Goal: Task Accomplishment & Management: Complete application form

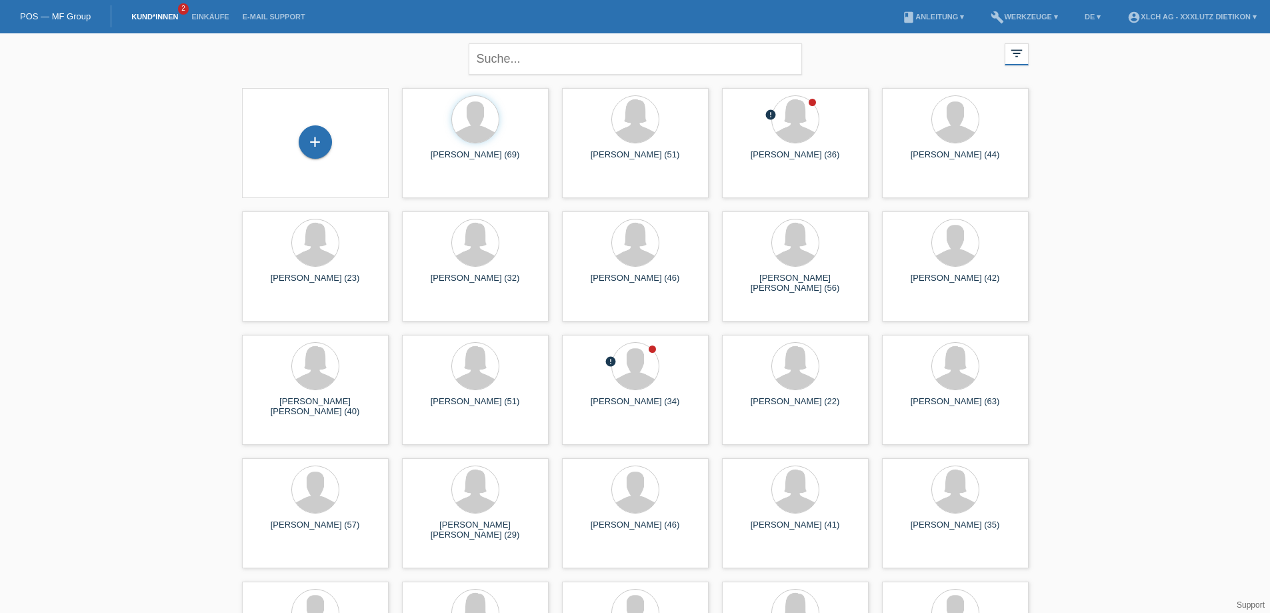
drag, startPoint x: 281, startPoint y: 125, endPoint x: 294, endPoint y: 127, distance: 13.5
click at [281, 125] on div "+" at bounding box center [315, 143] width 147 height 110
click at [317, 135] on div "+" at bounding box center [315, 141] width 33 height 33
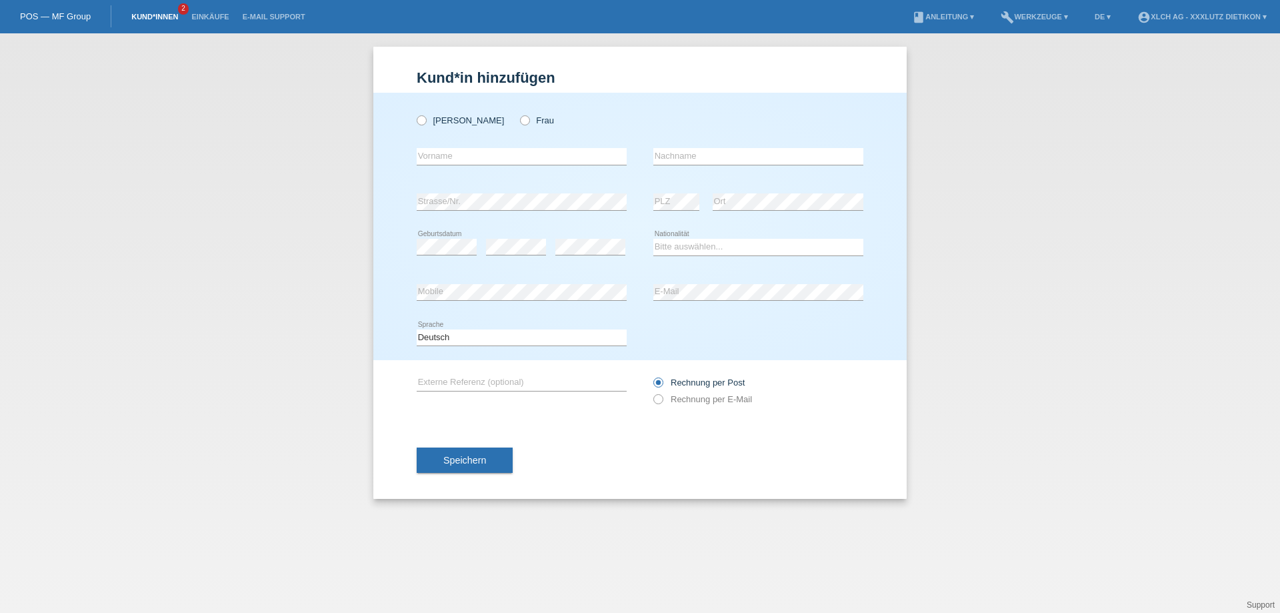
click at [157, 13] on link "Kund*innen" at bounding box center [155, 17] width 60 height 8
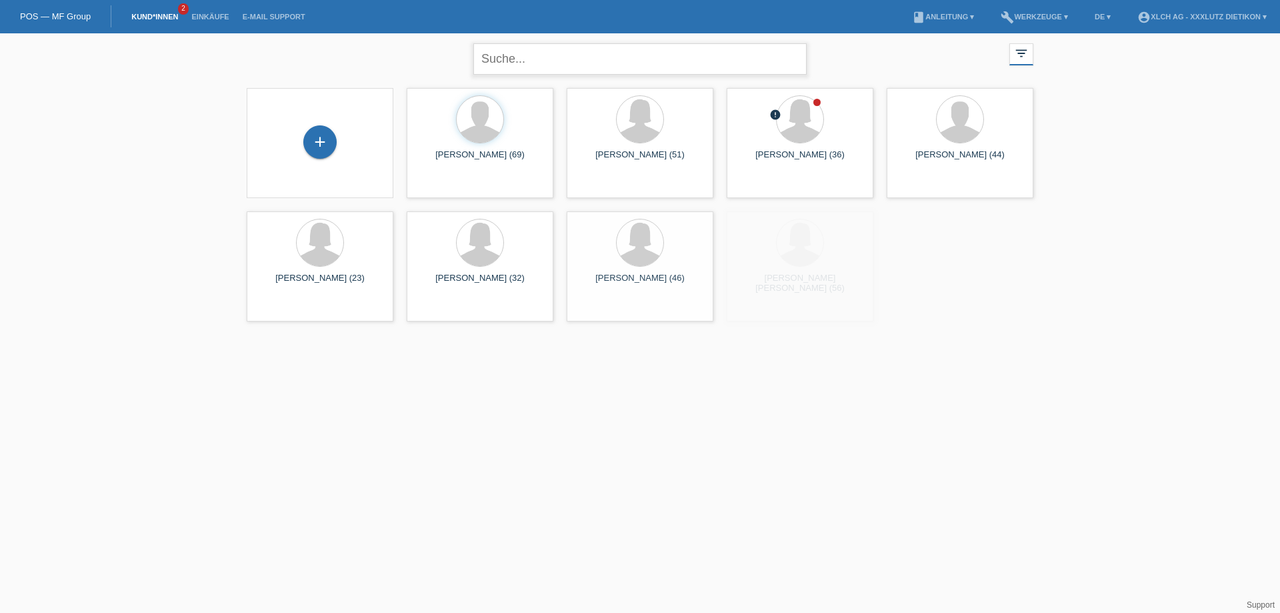
click at [518, 48] on input "text" at bounding box center [639, 58] width 333 height 31
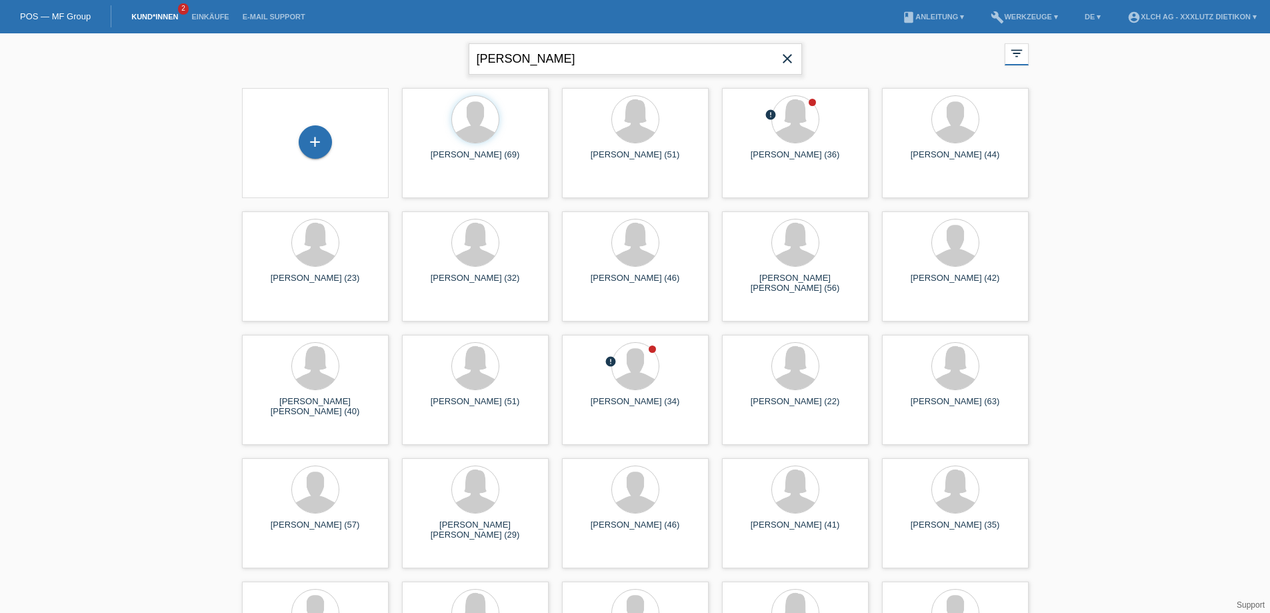
type input "arieta daku"
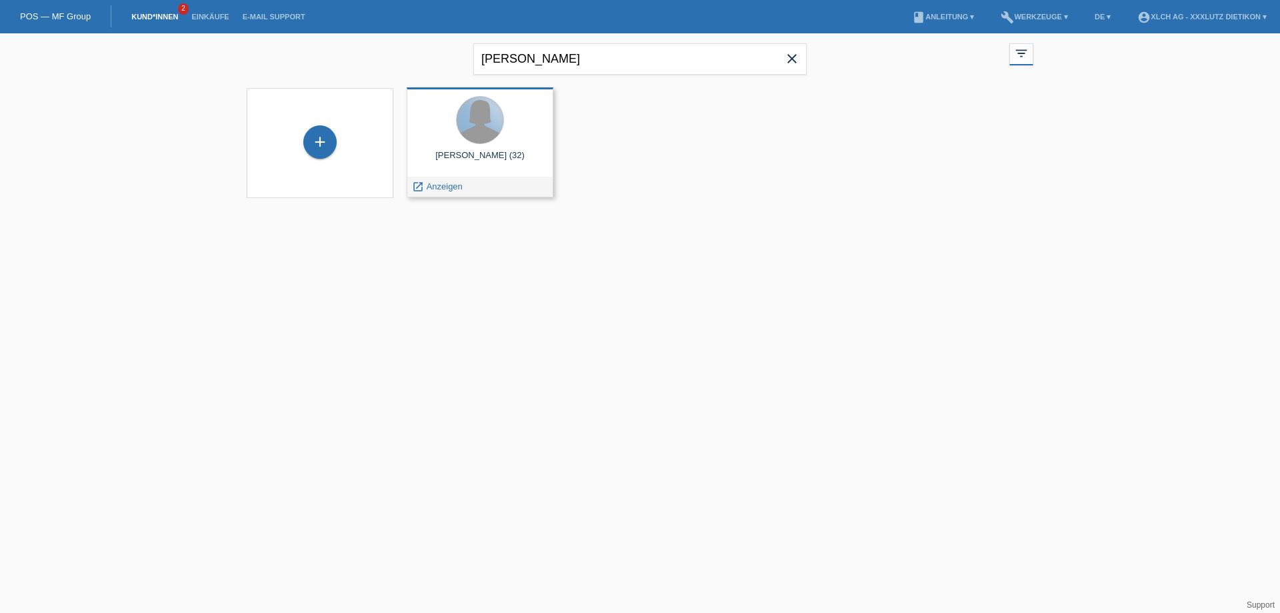
click at [469, 141] on div at bounding box center [480, 120] width 47 height 47
click at [431, 187] on span "Anzeigen" at bounding box center [445, 186] width 36 height 10
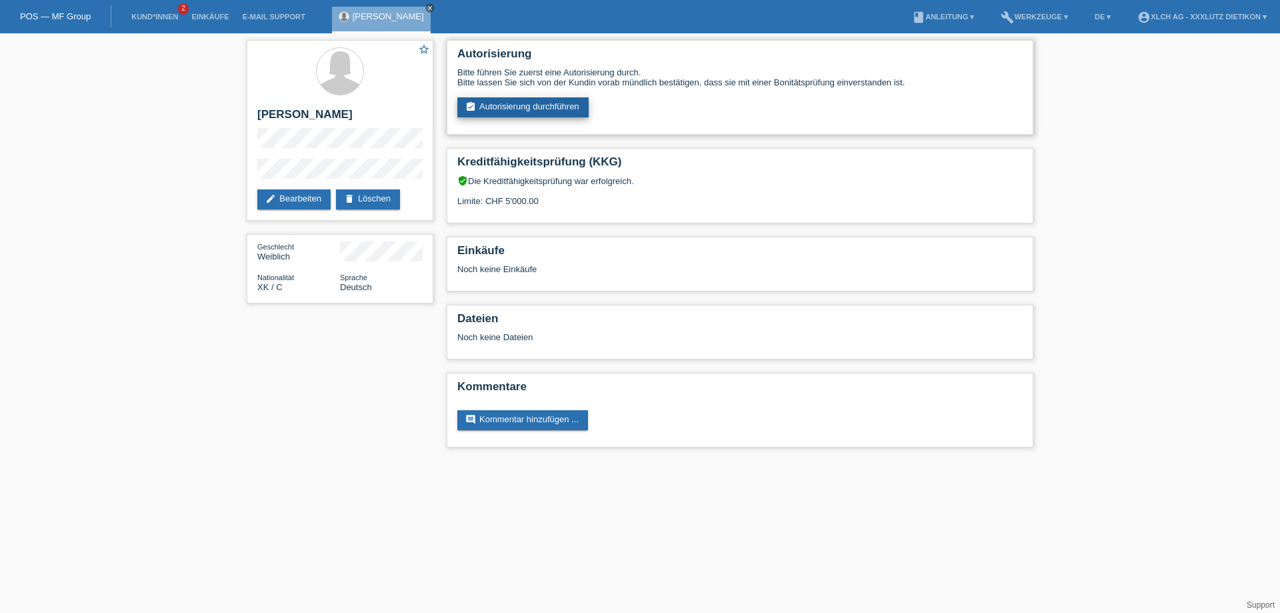
click at [523, 108] on link "assignment_turned_in Autorisierung durchführen" at bounding box center [522, 107] width 131 height 20
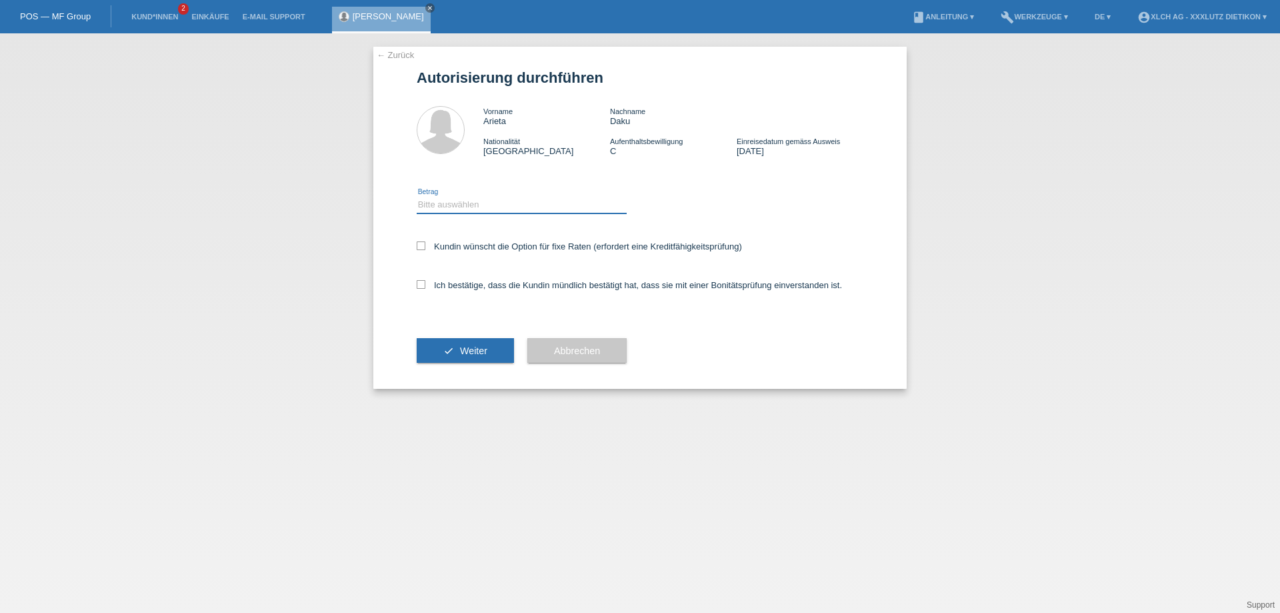
drag, startPoint x: 0, startPoint y: 0, endPoint x: 460, endPoint y: 202, distance: 502.4
click at [460, 202] on select "Bitte auswählen CHF 1.00 - CHF 499.00 CHF 500.00 - CHF 1'999.00 CHF 2'000.00 - …" at bounding box center [522, 205] width 210 height 16
select select "3"
click at [417, 197] on select "Bitte auswählen CHF 1.00 - CHF 499.00 CHF 500.00 - CHF 1'999.00 CHF 2'000.00 - …" at bounding box center [522, 205] width 210 height 16
click at [419, 247] on icon at bounding box center [421, 245] width 9 height 9
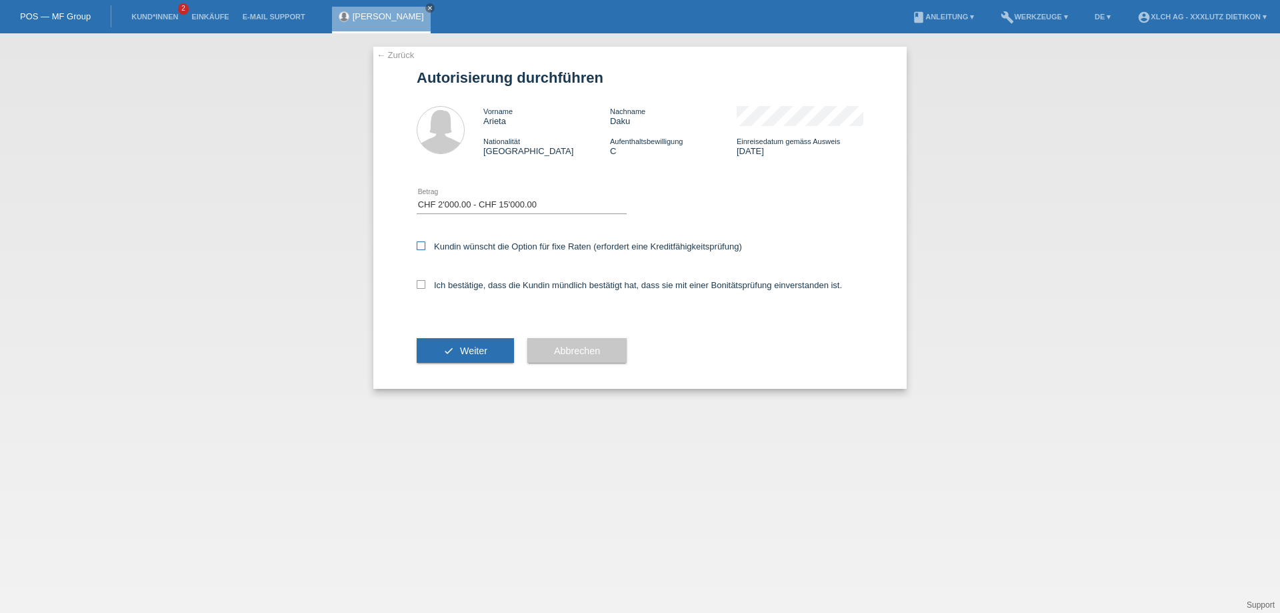
click at [419, 247] on input "Kundin wünscht die Option für fixe Raten (erfordert eine Kreditfähigkeitsprüfun…" at bounding box center [421, 245] width 9 height 9
checkbox input "true"
click at [420, 284] on icon at bounding box center [421, 284] width 9 height 9
click at [420, 284] on input "Ich bestätige, dass die Kundin mündlich bestätigt hat, dass sie mit einer Bonit…" at bounding box center [421, 284] width 9 height 9
checkbox input "true"
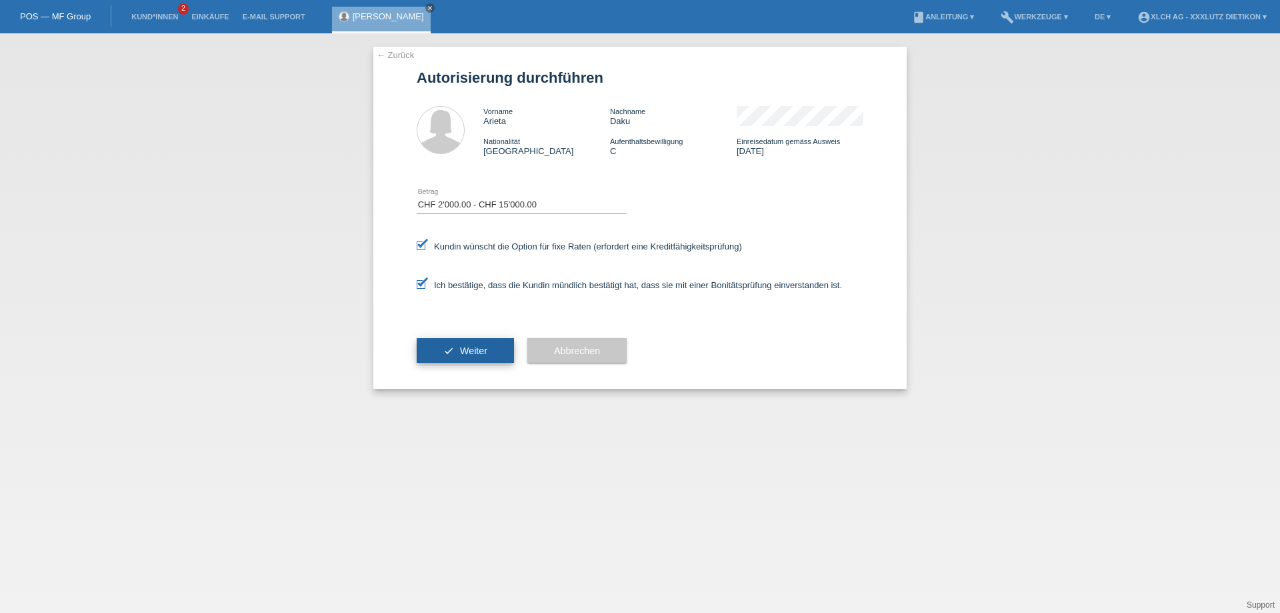
click at [450, 345] on button "check Weiter" at bounding box center [465, 350] width 97 height 25
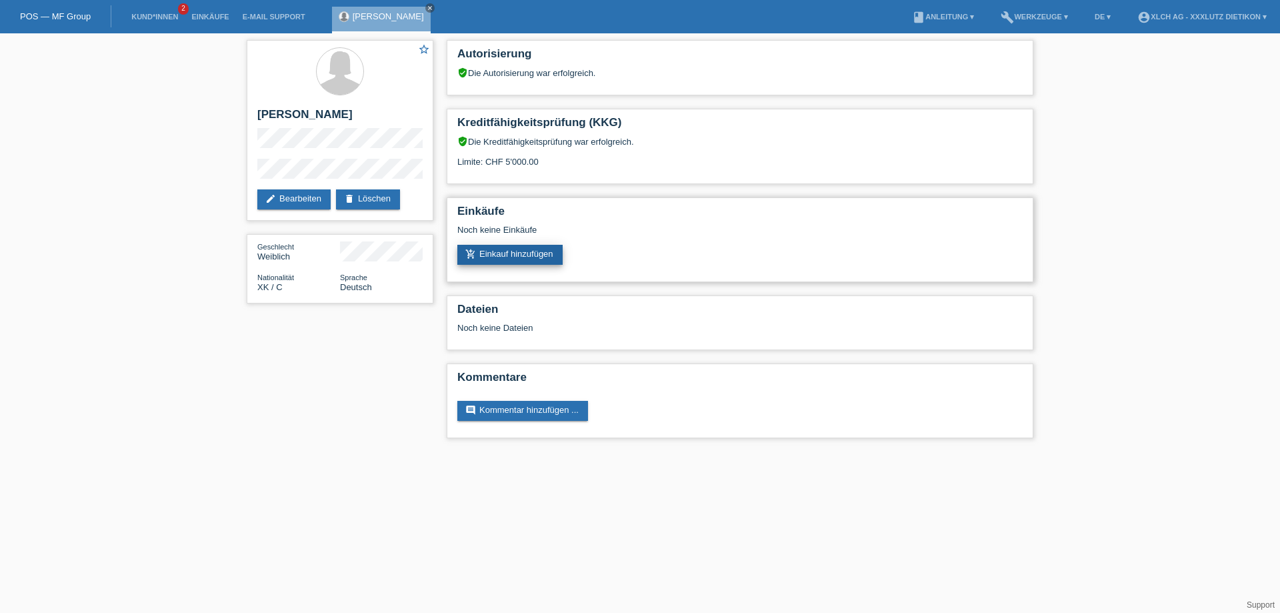
click at [515, 255] on link "add_shopping_cart Einkauf hinzufügen" at bounding box center [509, 255] width 105 height 20
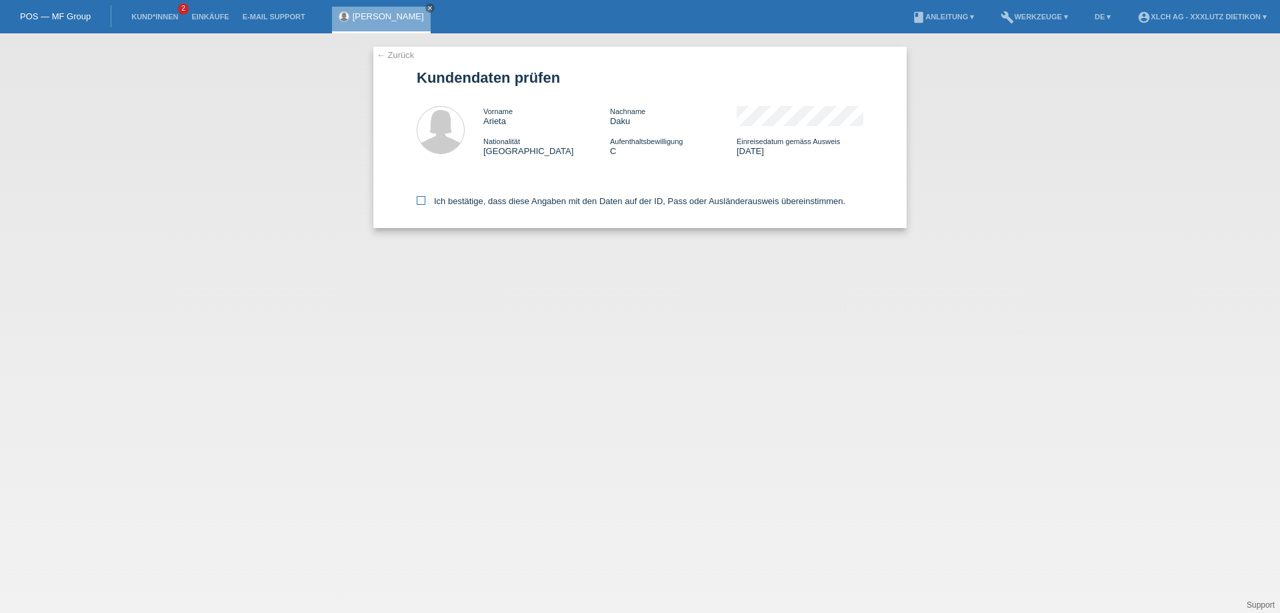
click at [419, 199] on icon at bounding box center [421, 200] width 9 height 9
click at [419, 199] on input "Ich bestätige, dass diese Angaben mit den Daten auf der ID, Pass oder Ausländer…" at bounding box center [421, 200] width 9 height 9
checkbox input "true"
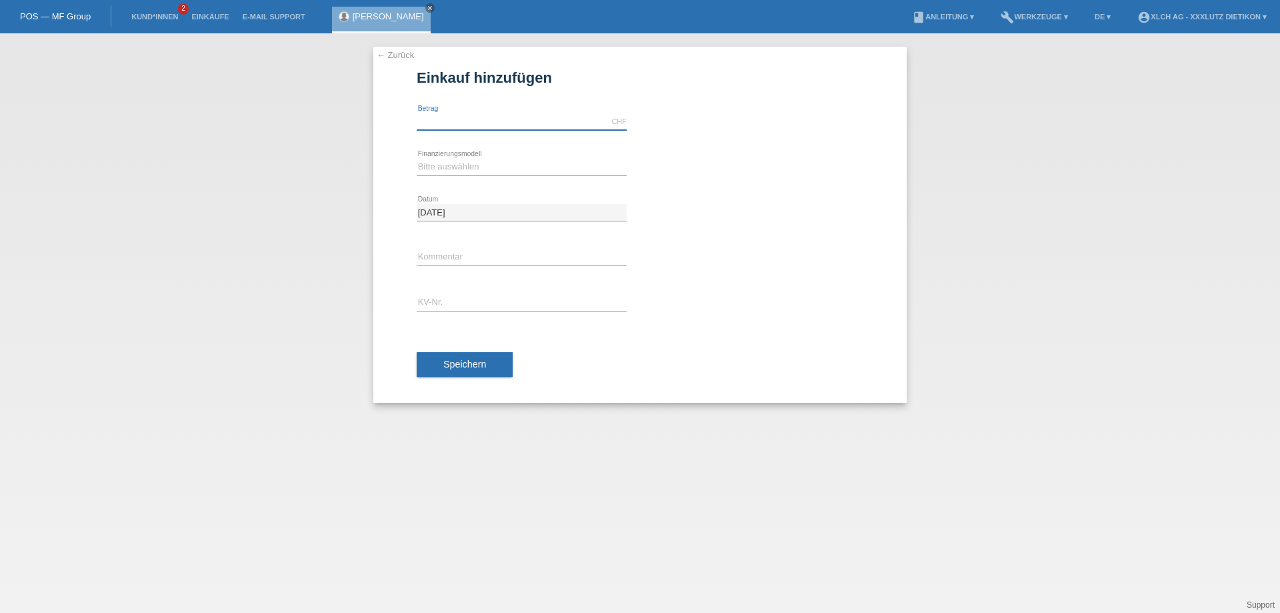
click at [461, 124] on input "text" at bounding box center [522, 121] width 210 height 17
type input "3360.60"
click at [467, 167] on select "Bitte auswählen Kauf auf Rechnung mit Teilzahlungsoption Fixe Raten - Zinsübern…" at bounding box center [522, 167] width 210 height 16
select select "109"
click at [417, 159] on select "Bitte auswählen Kauf auf Rechnung mit Teilzahlungsoption Fixe Raten - Zinsübern…" at bounding box center [522, 167] width 210 height 16
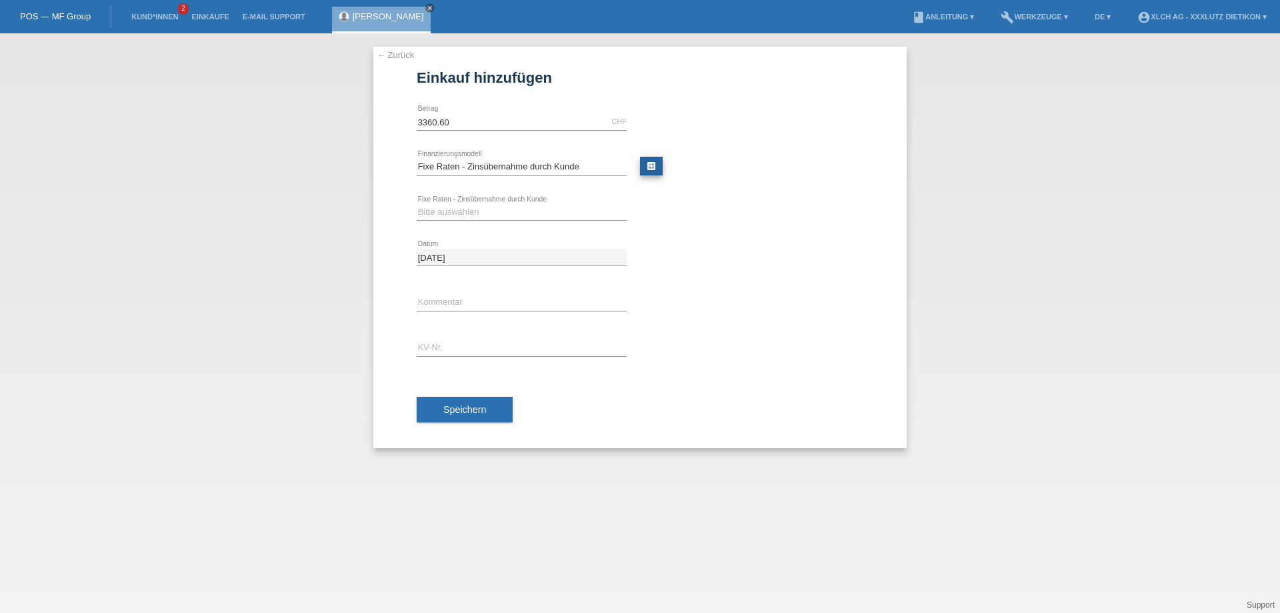
click at [650, 166] on link "calculate" at bounding box center [651, 166] width 23 height 19
type input "3360.60"
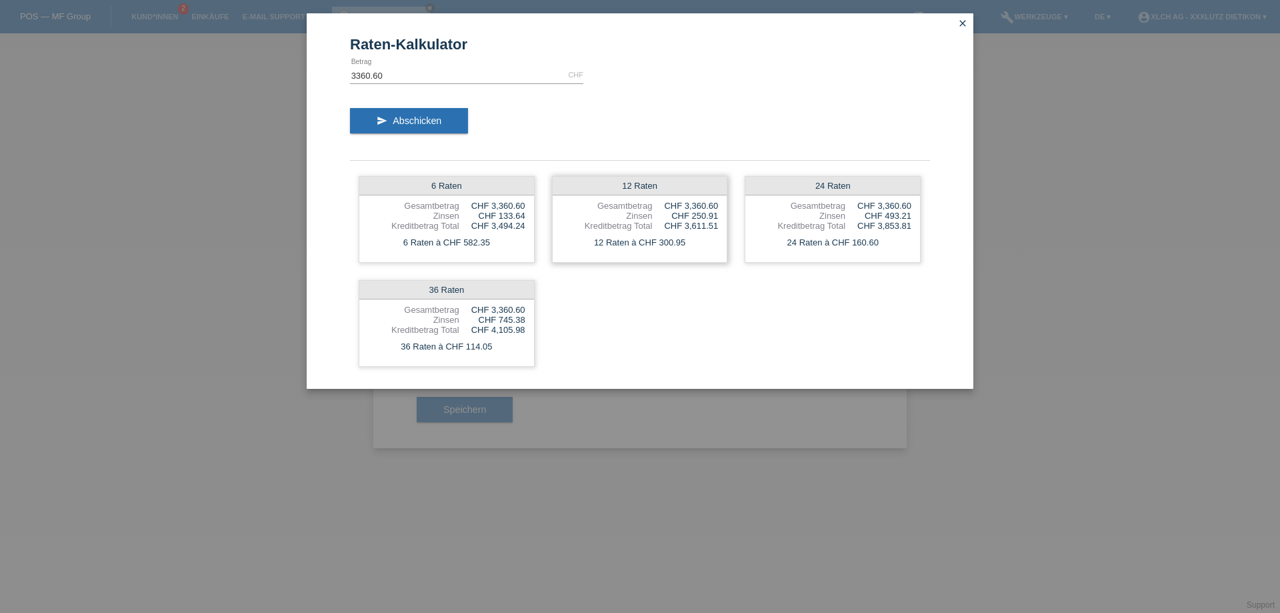
click at [645, 183] on div "12 Raten" at bounding box center [640, 186] width 175 height 19
click at [961, 21] on icon "close" at bounding box center [962, 23] width 11 height 11
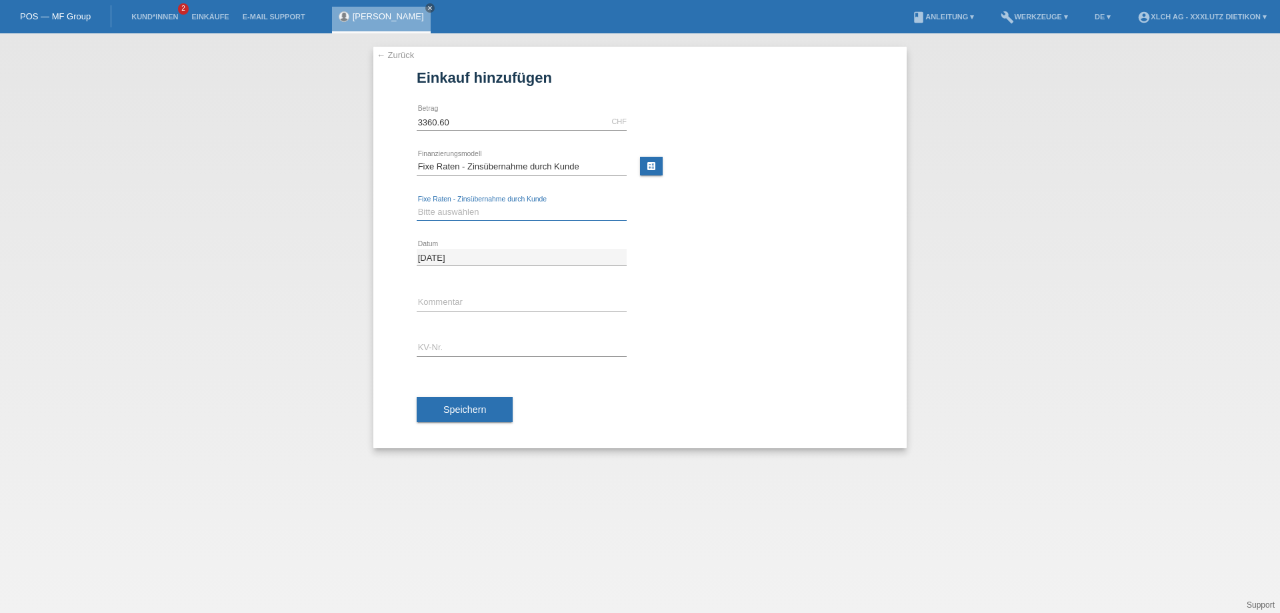
click at [443, 209] on select "Bitte auswählen 6 Raten 12 Raten 24 Raten 36 Raten" at bounding box center [522, 212] width 210 height 16
select select "314"
click at [417, 204] on select "Bitte auswählen 6 Raten 12 Raten 24 Raten 36 Raten" at bounding box center [522, 212] width 210 height 16
click at [444, 343] on input "text" at bounding box center [522, 347] width 210 height 17
type input "1PP8V1"
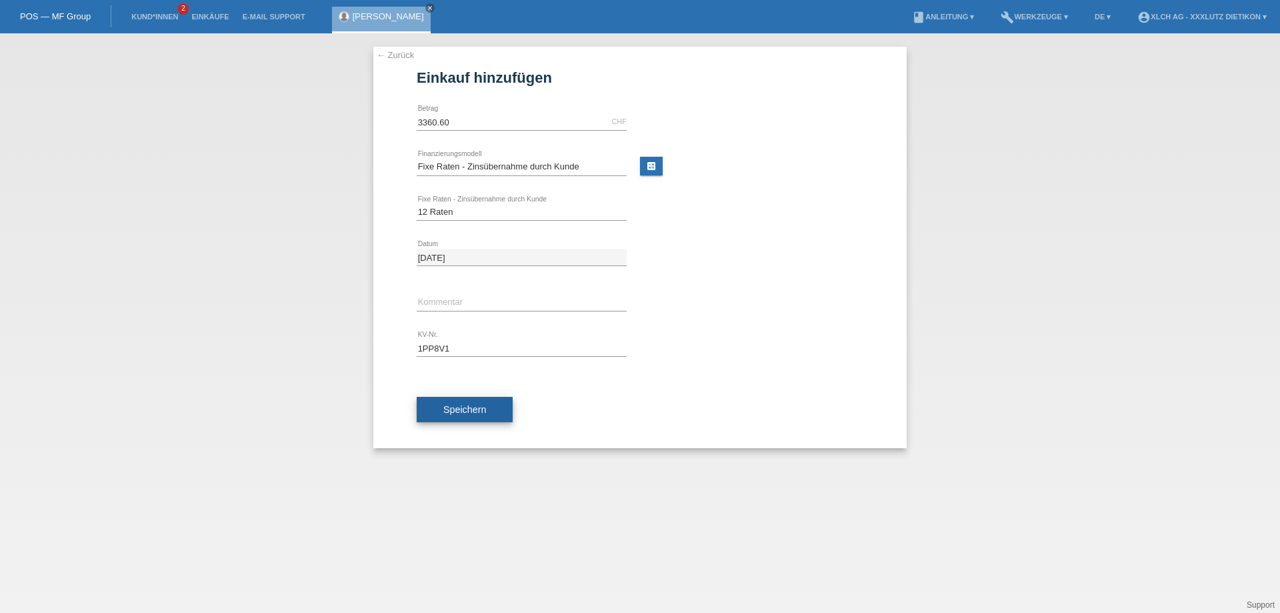
click at [462, 405] on span "Speichern" at bounding box center [464, 409] width 43 height 11
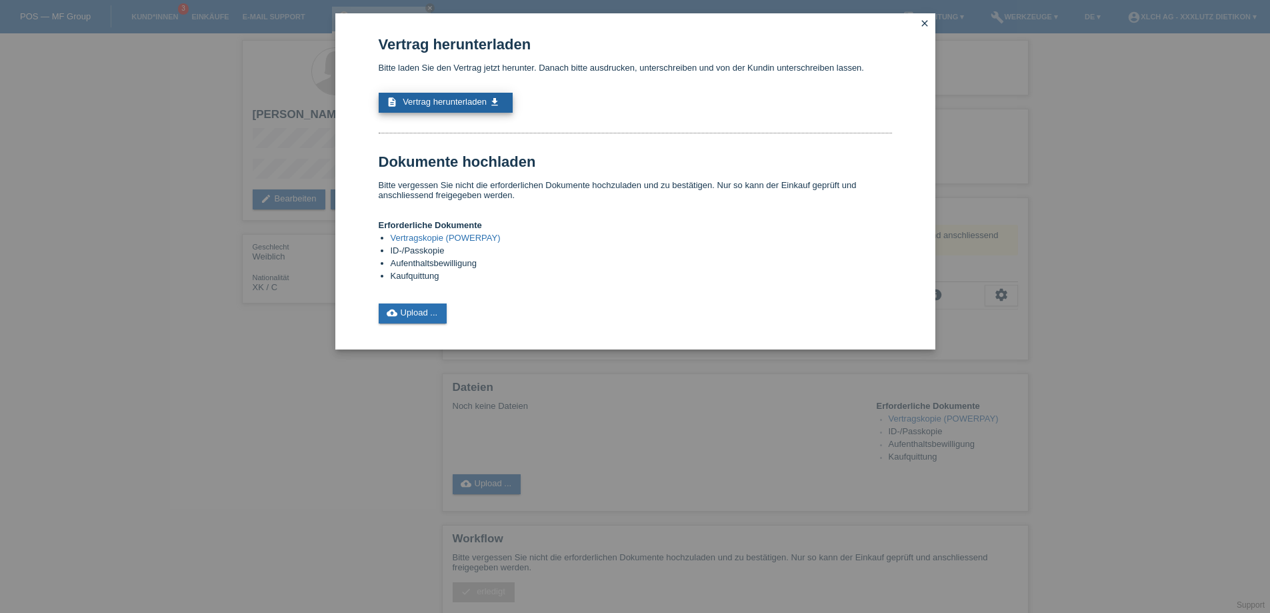
click at [436, 98] on span "Vertrag herunterladen" at bounding box center [445, 102] width 84 height 10
click at [422, 311] on link "cloud_upload Upload ..." at bounding box center [413, 313] width 69 height 20
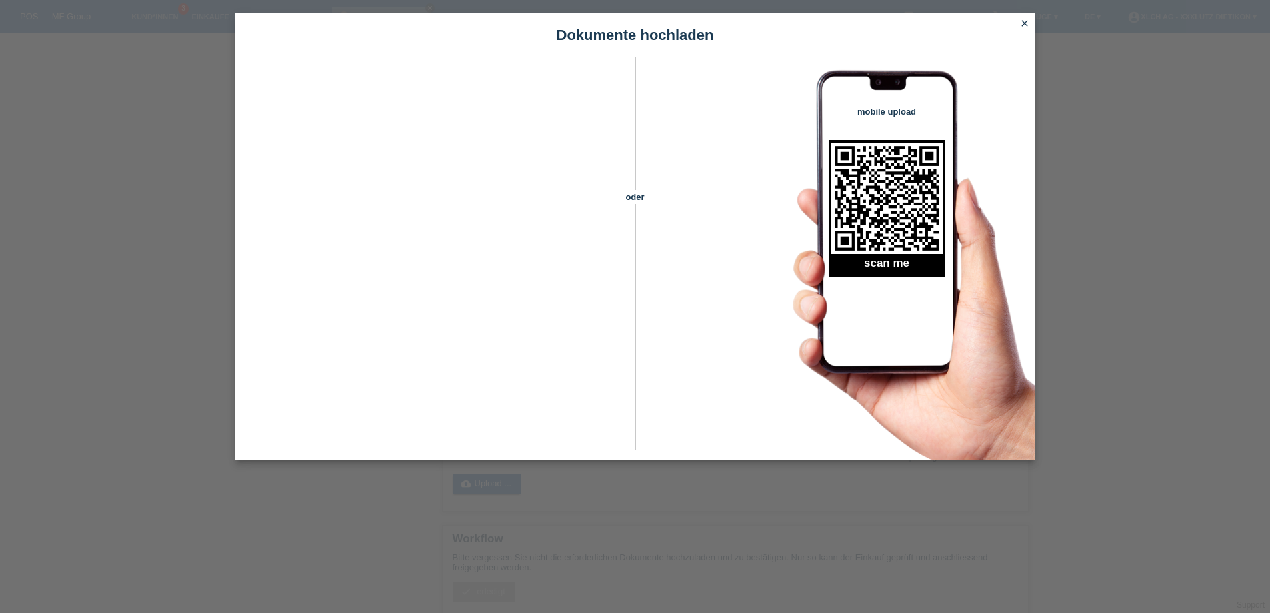
click at [1023, 18] on icon "close" at bounding box center [1024, 23] width 11 height 11
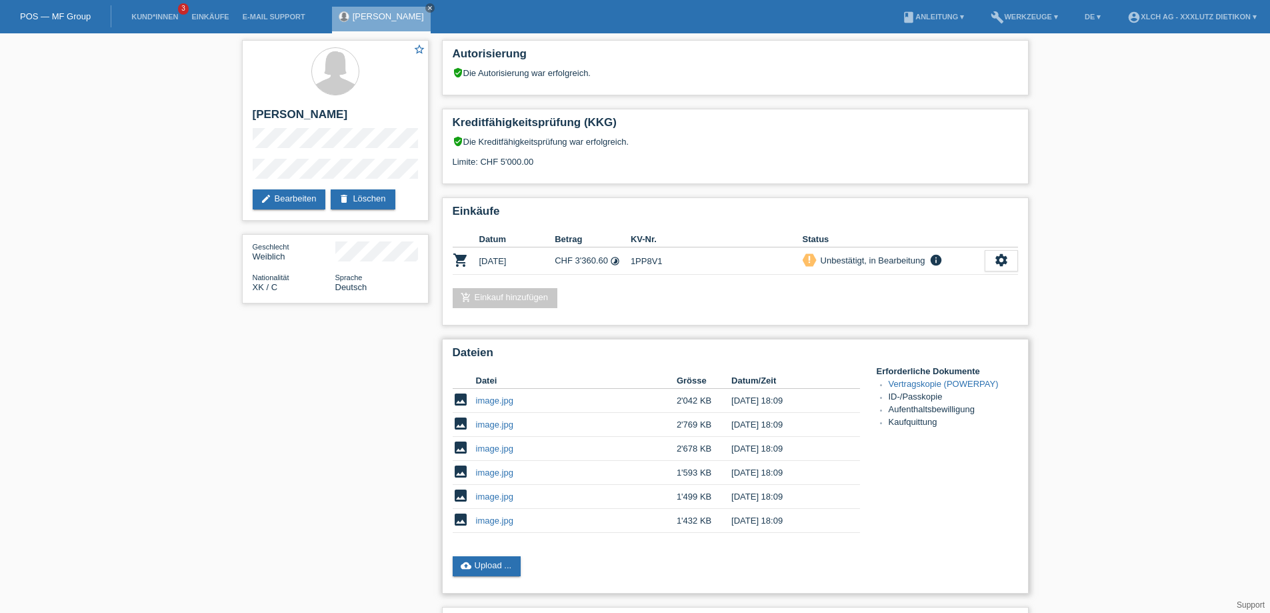
scroll to position [215, 0]
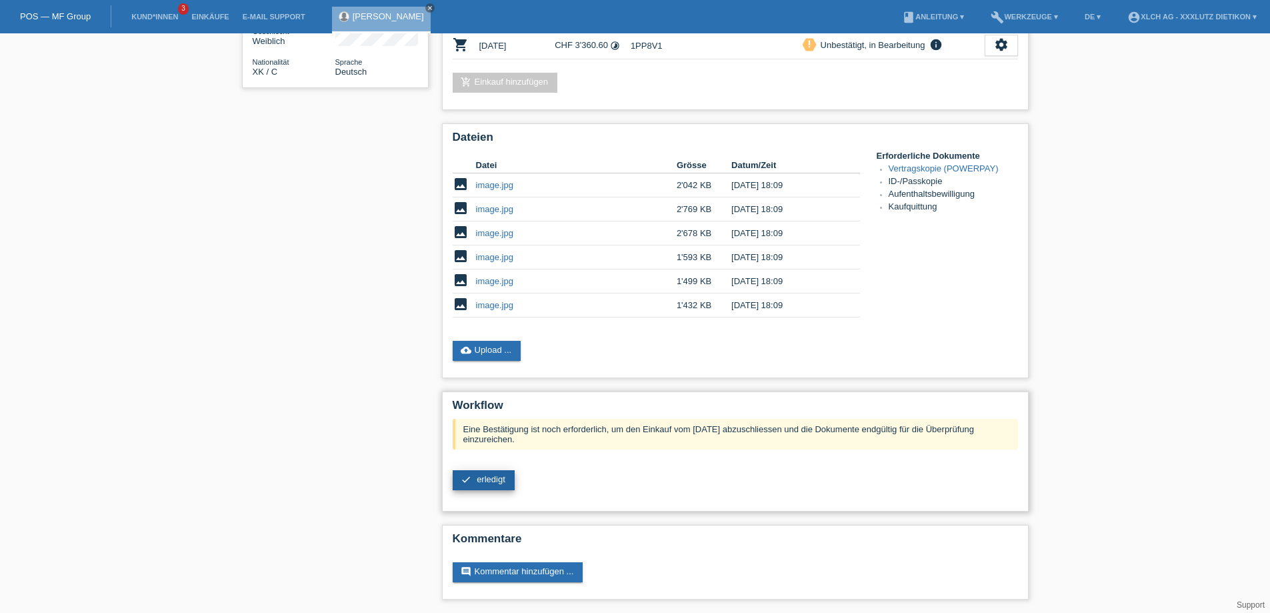
click at [479, 480] on span "erledigt" at bounding box center [491, 479] width 29 height 10
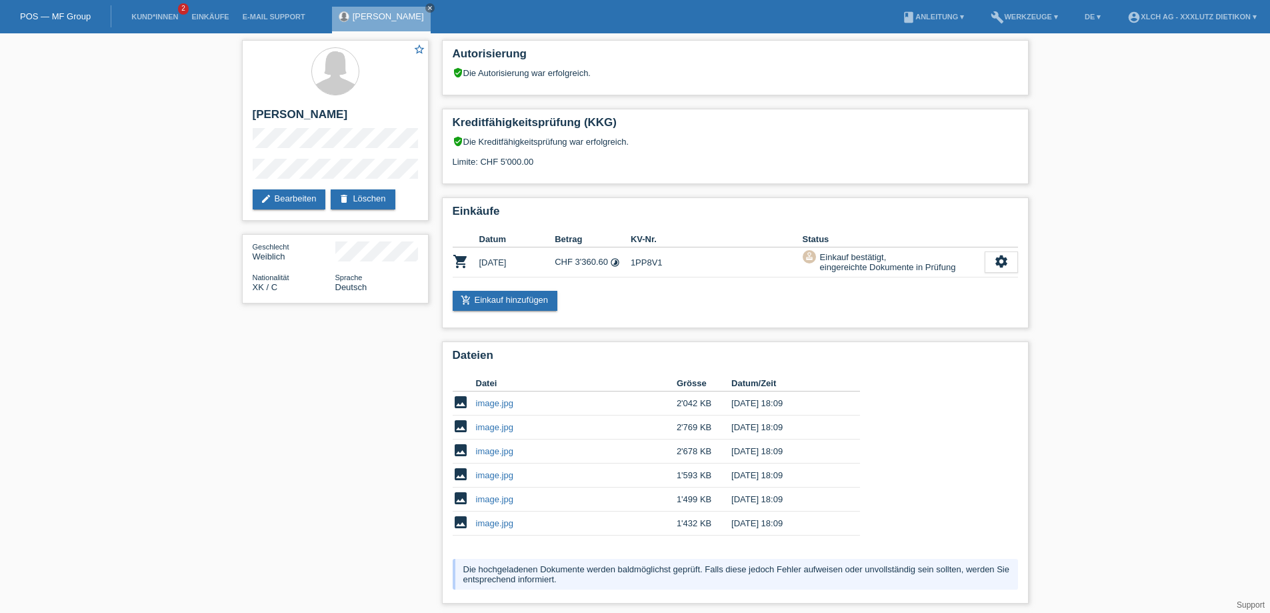
scroll to position [92, 0]
